Goal: Information Seeking & Learning: Learn about a topic

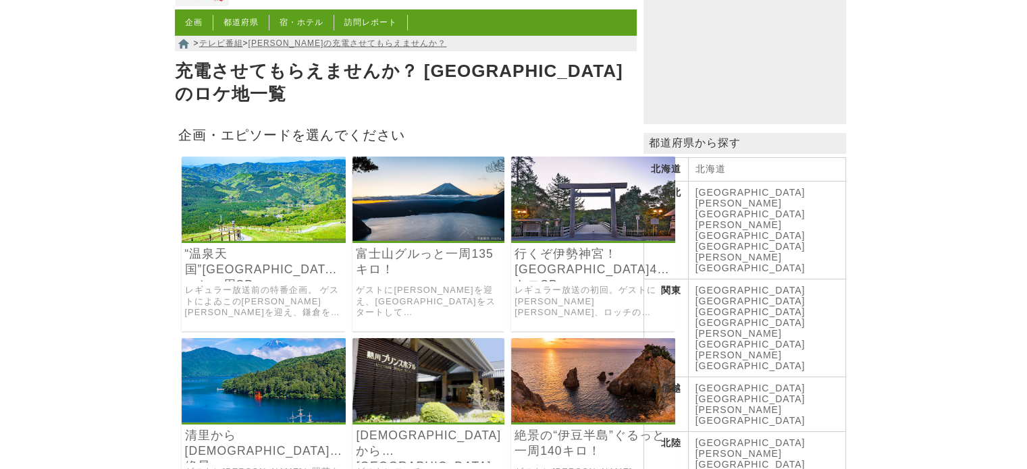
scroll to position [135, 0]
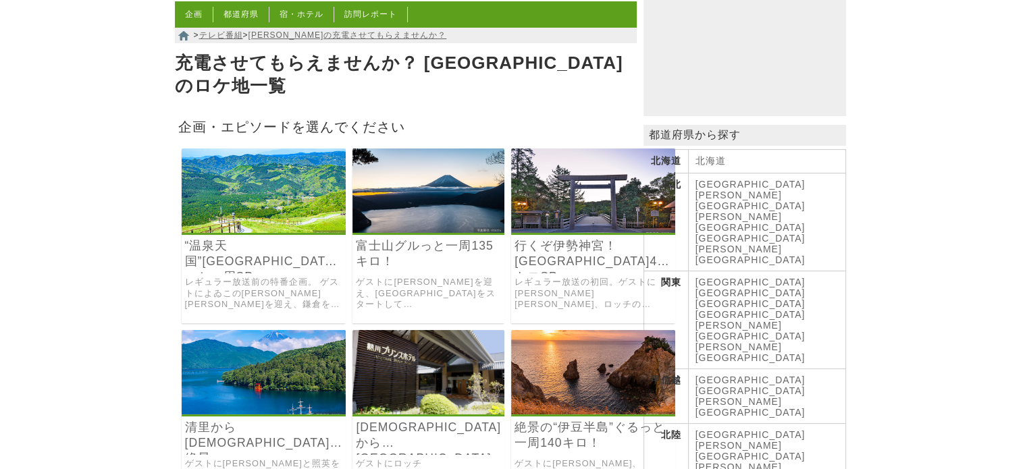
click at [223, 173] on img at bounding box center [264, 191] width 165 height 84
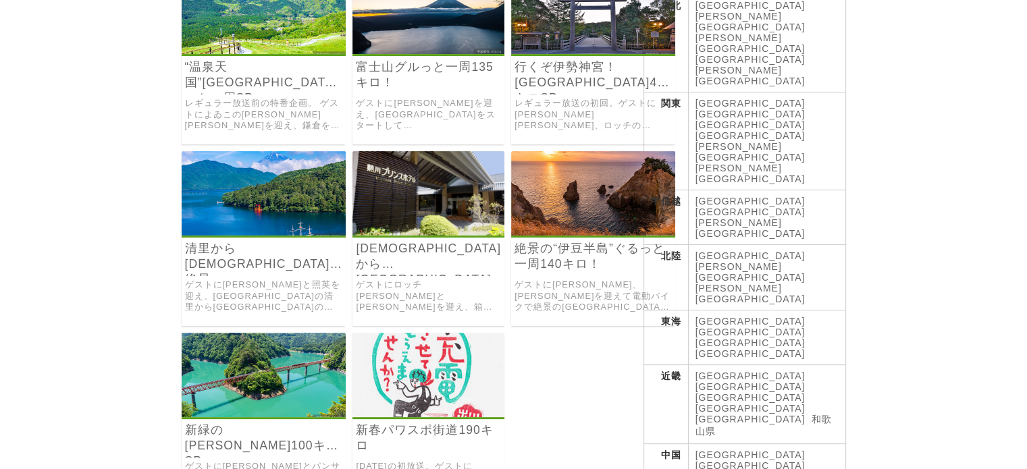
scroll to position [338, 0]
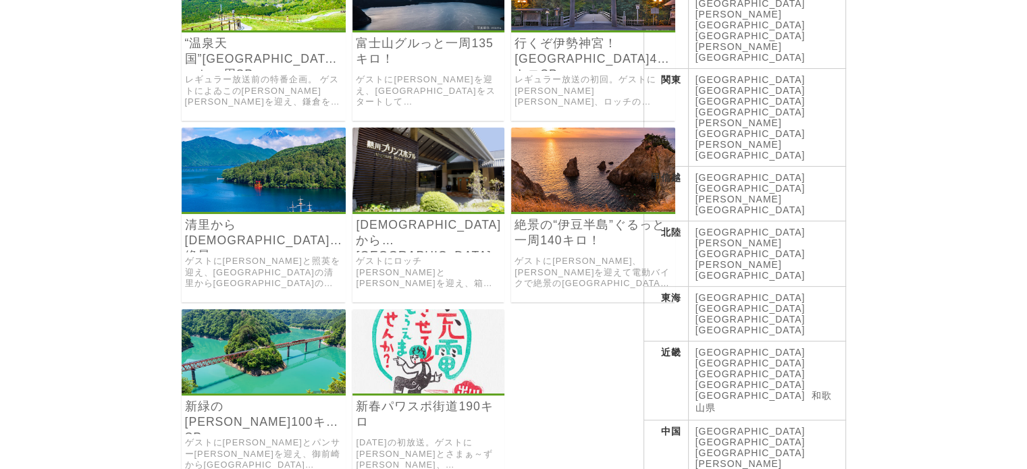
click at [543, 217] on link "絶景の“伊豆半島”ぐるっと一周140キロ！" at bounding box center [593, 232] width 157 height 31
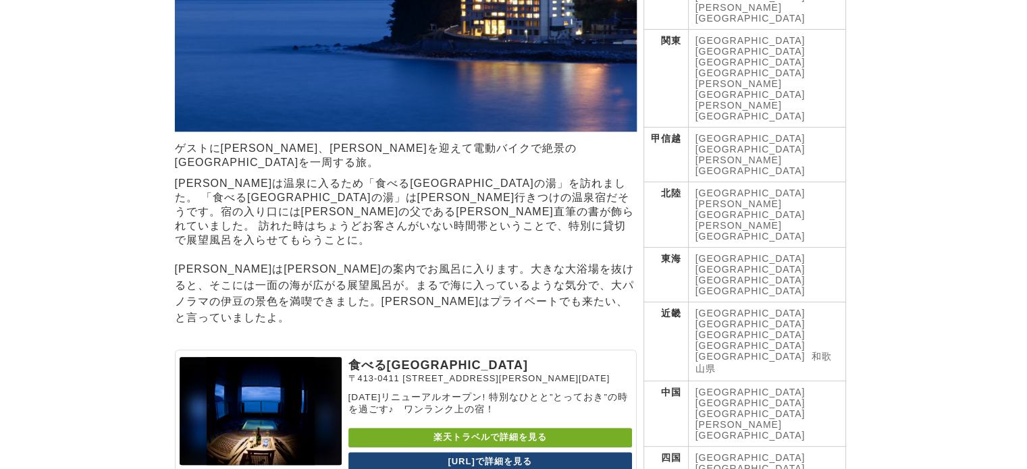
scroll to position [405, 0]
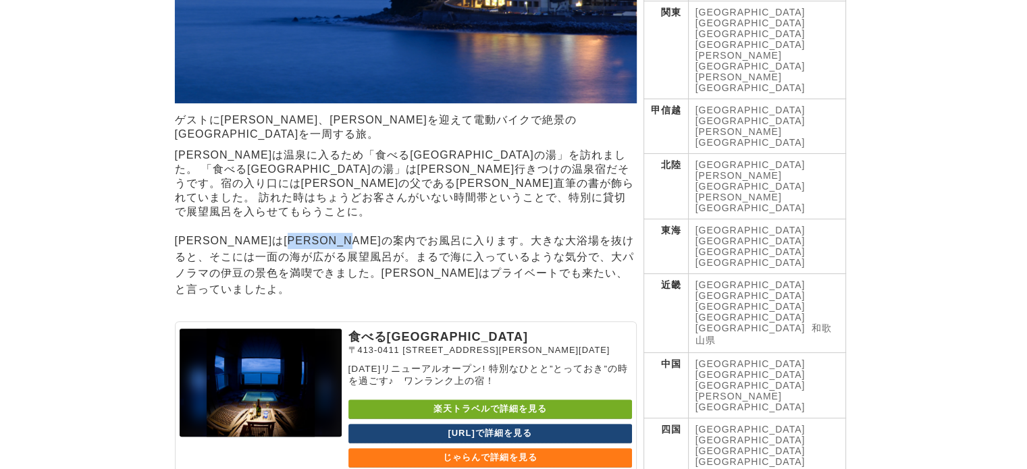
drag, startPoint x: 349, startPoint y: 218, endPoint x: 436, endPoint y: 224, distance: 87.3
click at [436, 233] on p "一行は常連良純さんの案内でお風呂に入ります。大きな大浴場を抜けると、そこには一面の海が広がる展望風呂が。まるで海に入っているような気分で、大パノラマの伊豆の景…" at bounding box center [406, 265] width 462 height 65
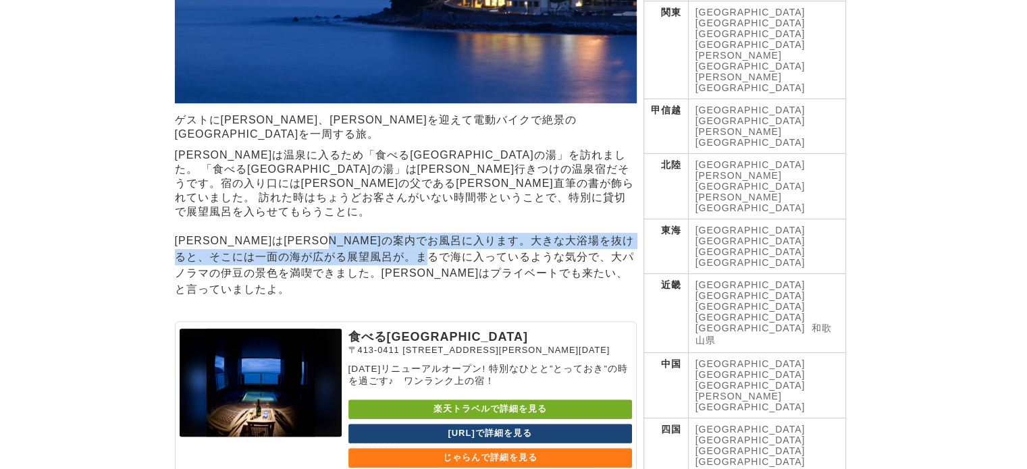
drag, startPoint x: 534, startPoint y: 227, endPoint x: 409, endPoint y: 210, distance: 126.1
click at [409, 233] on p "一行は常連良純さんの案内でお風呂に入ります。大きな大浴場を抜けると、そこには一面の海が広がる展望風呂が。まるで海に入っているような気分で、大パノラマの伊豆の景…" at bounding box center [406, 265] width 462 height 65
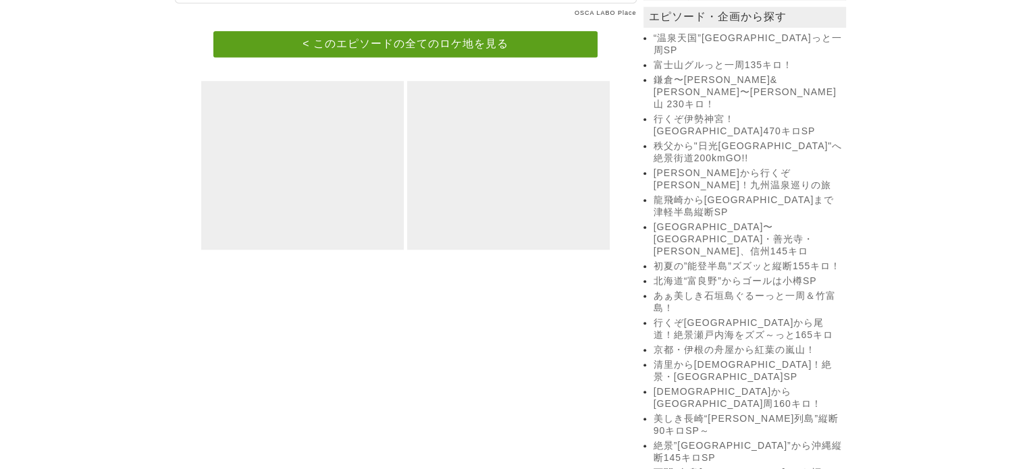
scroll to position [1081, 0]
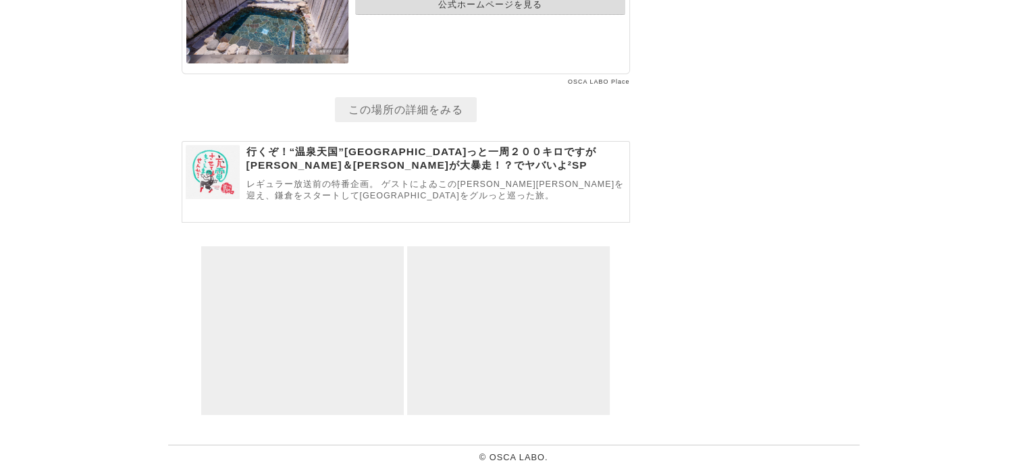
scroll to position [9931, 0]
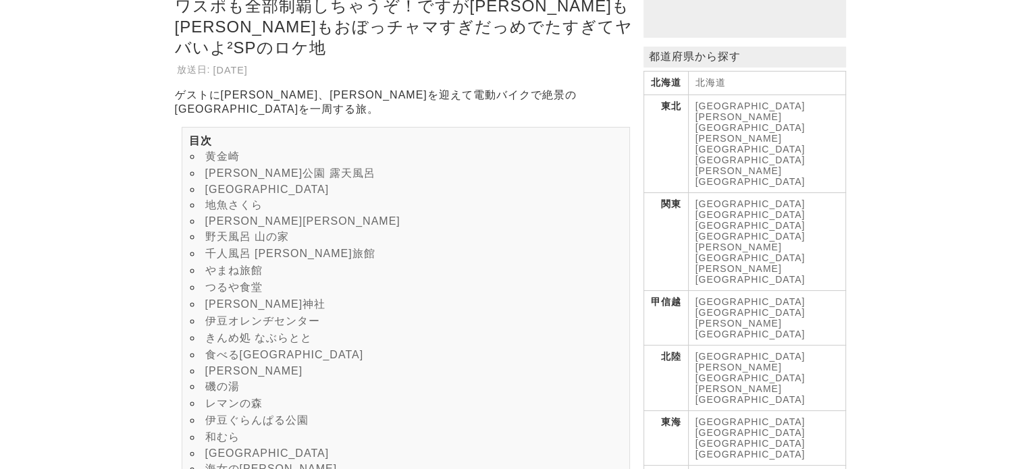
scroll to position [338, 0]
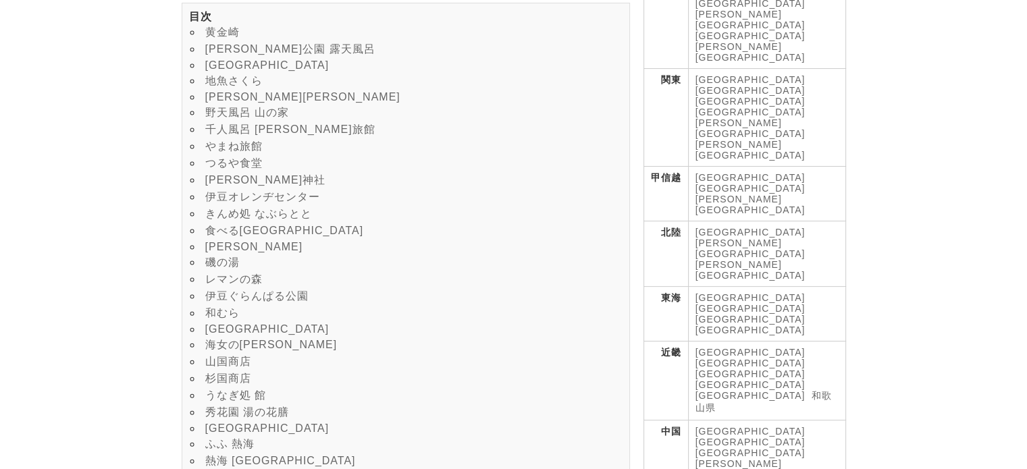
click at [280, 236] on link "食べる[GEOGRAPHIC_DATA]" at bounding box center [284, 230] width 159 height 11
